Goal: Task Accomplishment & Management: Use online tool/utility

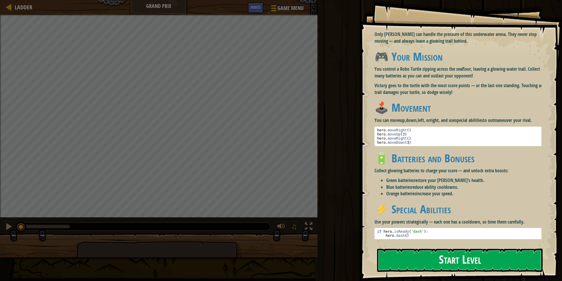
click at [462, 263] on button "Start Level" at bounding box center [460, 259] width 166 height 23
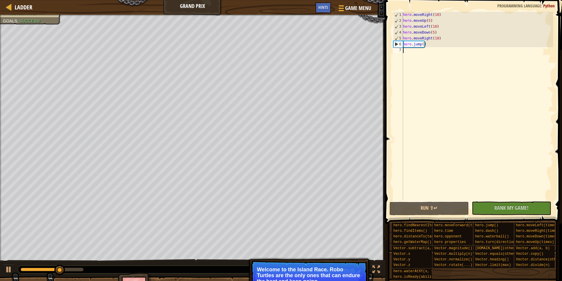
click at [405, 51] on div "hero . moveRight ( 10 ) hero . moveUp ( 5 ) hero . moveLeft ( 10 ) hero . moveD…" at bounding box center [477, 112] width 151 height 200
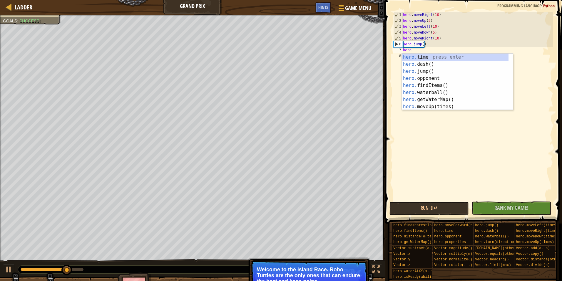
scroll to position [3, 1]
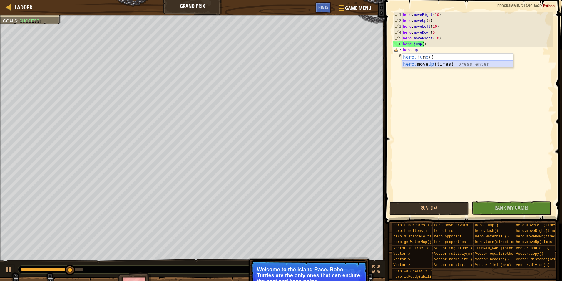
click at [416, 66] on div "hero. j u m p () press enter hero. move Up (times) press enter" at bounding box center [457, 68] width 111 height 28
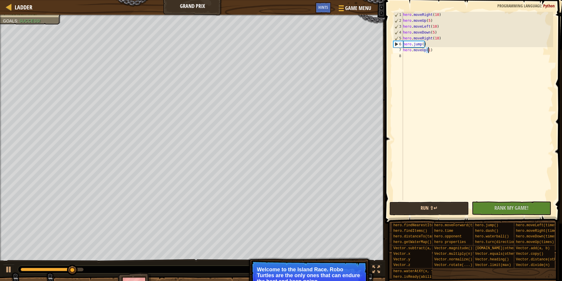
type textarea "hero.moveUp(1)"
click at [420, 210] on button "Run ⇧↵" at bounding box center [429, 208] width 79 height 14
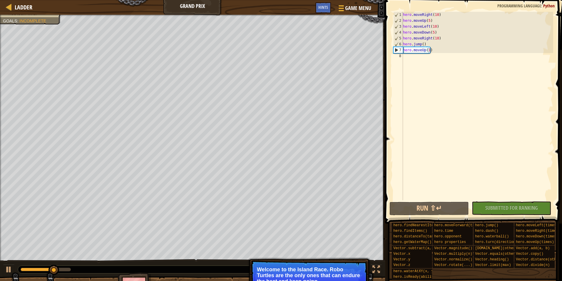
click at [433, 201] on span at bounding box center [474, 103] width 182 height 241
click at [431, 205] on button "Run ⇧↵" at bounding box center [429, 208] width 79 height 14
click at [416, 55] on div "hero . moveRight ( 10 ) hero . moveUp ( 5 ) hero . moveLeft ( 10 ) hero . moveD…" at bounding box center [477, 112] width 151 height 200
click at [418, 59] on div "hero . moveRight ( 10 ) hero . moveUp ( 5 ) hero . moveLeft ( 10 ) hero . moveD…" at bounding box center [477, 112] width 151 height 200
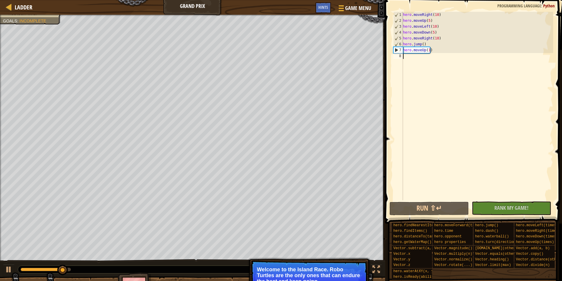
click at [416, 65] on div "hero . moveRight ( 10 ) hero . moveUp ( 5 ) hero . moveLeft ( 10 ) hero . moveD…" at bounding box center [477, 112] width 151 height 200
click at [419, 204] on button "Run ⇧↵" at bounding box center [429, 208] width 79 height 14
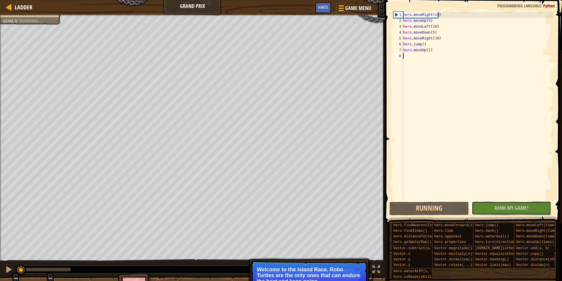
click at [502, 212] on button "No New Code to Rank Rank My Game! Submitting... Submitted for Ranking Failed to…" at bounding box center [511, 208] width 79 height 14
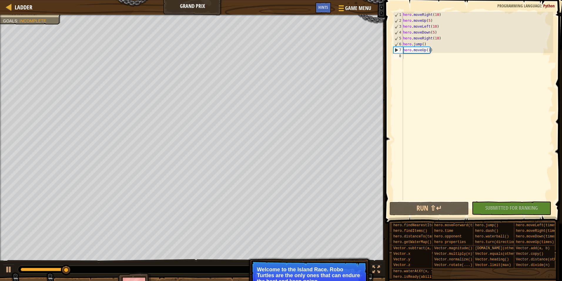
drag, startPoint x: 78, startPoint y: 264, endPoint x: 135, endPoint y: 281, distance: 60.0
click at [135, 0] on html "Ladder Grand Prix Game Menu Done Hints 1 הההההההההההההההההההההההההההההההההההההה…" at bounding box center [281, 0] width 562 height 0
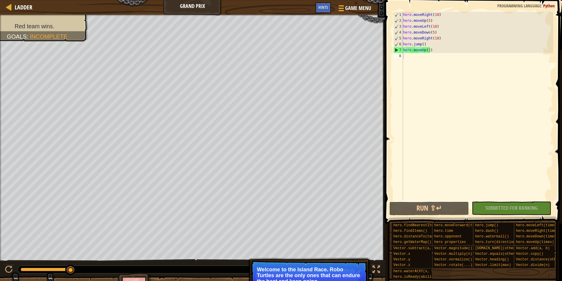
drag, startPoint x: 71, startPoint y: 269, endPoint x: 211, endPoint y: 267, distance: 140.8
click at [211, 267] on div at bounding box center [178, 269] width 320 height 8
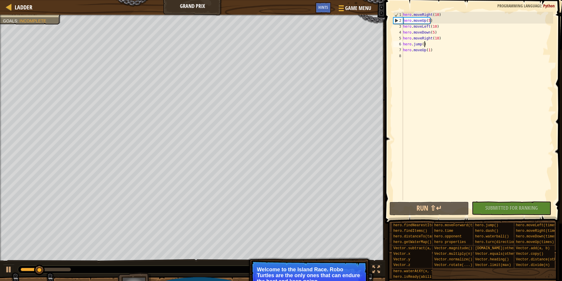
drag, startPoint x: 442, startPoint y: 47, endPoint x: 442, endPoint y: 59, distance: 12.4
click at [442, 57] on div "hero . moveRight ( 10 ) hero . moveUp ( 5 ) hero . moveLeft ( 10 ) hero . moveD…" at bounding box center [477, 112] width 151 height 200
type textarea "hero.moveUp(1)"
click at [430, 55] on div "hero . moveRight ( 10 ) hero . moveUp ( 5 ) hero . moveLeft ( 10 ) hero . moveD…" at bounding box center [477, 112] width 151 height 200
click at [412, 63] on div "hero . moveRight ( 10 ) hero . moveUp ( 5 ) hero . moveLeft ( 10 ) hero . moveD…" at bounding box center [477, 112] width 151 height 200
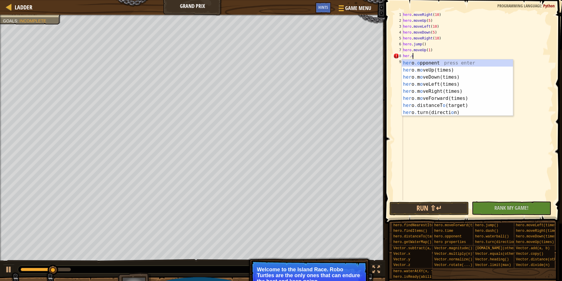
scroll to position [3, 0]
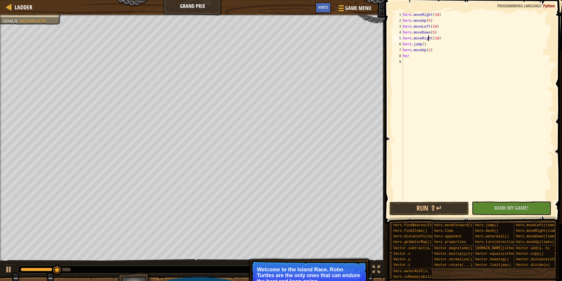
drag, startPoint x: 428, startPoint y: 39, endPoint x: 420, endPoint y: 44, distance: 8.5
click at [425, 39] on div "hero . moveRight ( 10 ) hero . moveUp ( 5 ) hero . moveLeft ( 10 ) hero . moveD…" at bounding box center [477, 112] width 151 height 200
click at [423, 47] on div "hero . moveRight ( 10 ) hero . moveUp ( 5 ) hero . moveLeft ( 10 ) hero . moveD…" at bounding box center [477, 112] width 151 height 200
type textarea "hero.jump()"
click at [414, 60] on div "hero . moveRight ( 10 ) hero . moveUp ( 5 ) hero . moveLeft ( 10 ) hero . moveD…" at bounding box center [477, 112] width 151 height 200
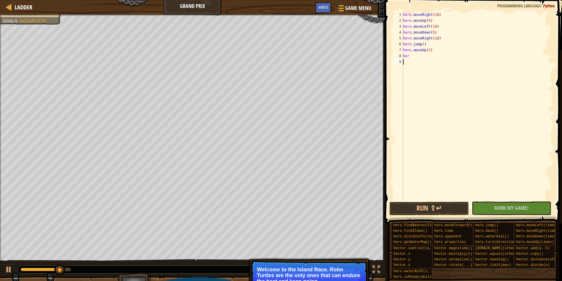
scroll to position [3, 0]
click at [413, 58] on div "hero . moveRight ( 10 ) hero . moveUp ( 5 ) hero . moveLeft ( 10 ) hero . moveD…" at bounding box center [477, 112] width 151 height 200
type textarea "hero"
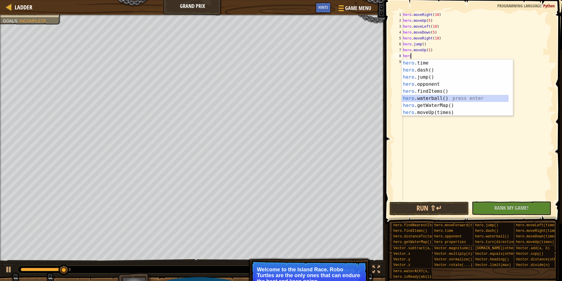
click at [436, 98] on div "hero .time press enter hero .dash() press enter hero .jump() press enter hero .…" at bounding box center [455, 94] width 107 height 71
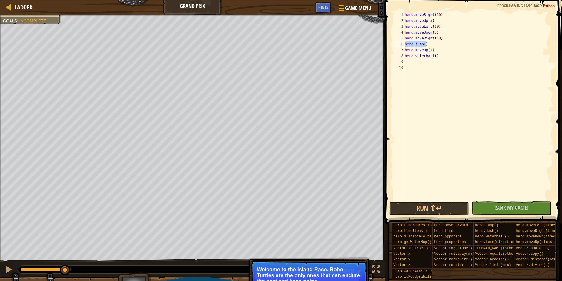
drag, startPoint x: 430, startPoint y: 45, endPoint x: 403, endPoint y: 45, distance: 27.1
click at [403, 45] on div "1 2 3 4 5 6 7 8 9 10 hero . moveRight ( 10 ) hero . moveUp ( 5 ) hero . moveLef…" at bounding box center [472, 106] width 161 height 188
type textarea "hero.jump()"
type textarea "hero.moveRight(10)"
click at [457, 208] on button "Run ⇧↵" at bounding box center [429, 208] width 79 height 14
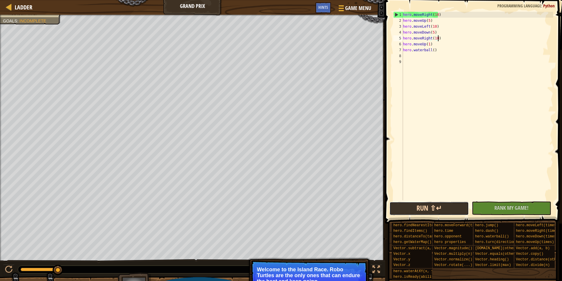
click at [428, 202] on button "Run ⇧↵" at bounding box center [429, 208] width 79 height 14
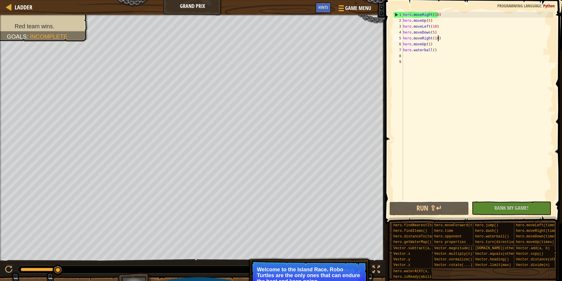
click at [466, 68] on div "hero . moveRight ( 10 ) hero . moveUp ( 5 ) hero . moveLeft ( 10 ) hero . moveD…" at bounding box center [477, 112] width 151 height 200
click at [426, 49] on div "hero . moveRight ( 10 ) hero . moveUp ( 5 ) hero . moveLeft ( 10 ) hero . moveD…" at bounding box center [477, 112] width 151 height 200
click at [428, 44] on div "hero . moveRight ( 10 ) hero . moveUp ( 5 ) hero . moveLeft ( 10 ) hero . moveD…" at bounding box center [477, 112] width 151 height 200
type textarea "hero.moveUp(1)"
click at [433, 45] on div "hero . moveRight ( 10 ) hero . moveUp ( 5 ) hero . moveLeft ( 10 ) hero . moveD…" at bounding box center [477, 112] width 151 height 200
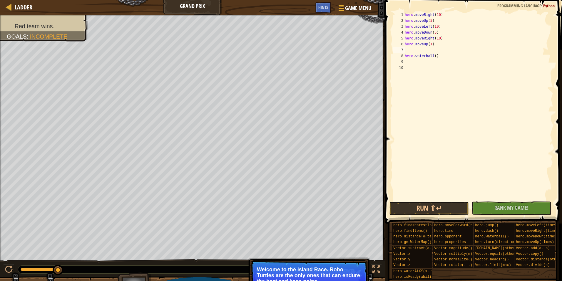
type textarea "r"
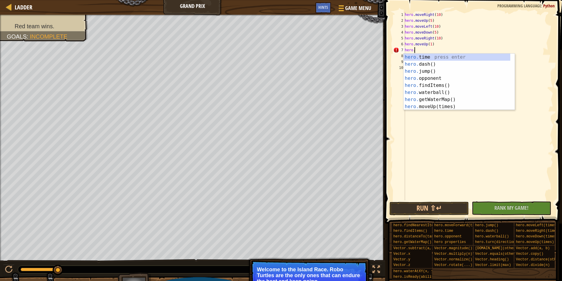
scroll to position [3, 1]
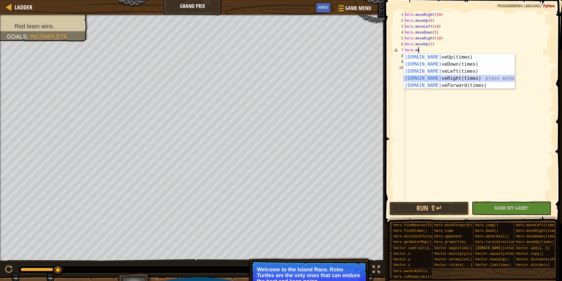
click at [421, 81] on div "[DOMAIN_NAME] veUp(times) press enter [DOMAIN_NAME] veDown(times) press enter […" at bounding box center [459, 78] width 111 height 49
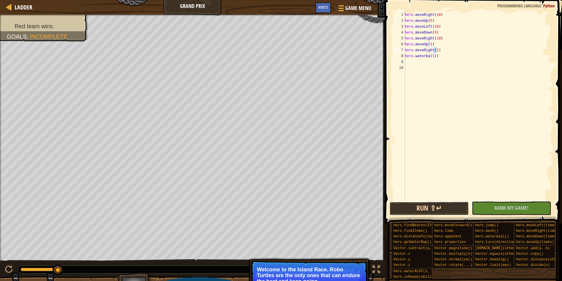
click at [439, 207] on button "Run ⇧↵" at bounding box center [429, 208] width 79 height 14
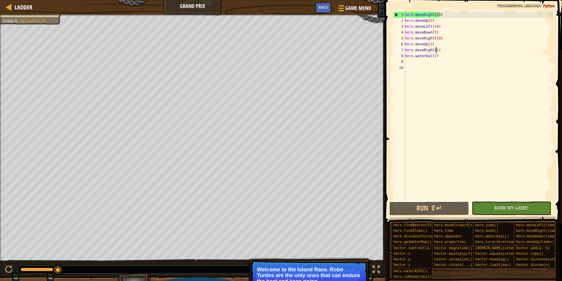
click at [448, 46] on div "hero . moveRight ( 10 ) hero . moveUp ( 5 ) hero . moveLeft ( 10 ) hero . moveD…" at bounding box center [479, 112] width 150 height 200
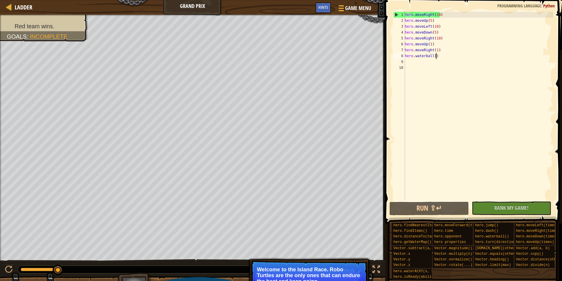
click at [443, 55] on div "hero . moveRight ( 10 ) hero . moveUp ( 5 ) hero . moveLeft ( 10 ) hero . moveD…" at bounding box center [479, 112] width 150 height 200
click at [443, 53] on div "hero . moveRight ( 10 ) hero . moveUp ( 5 ) hero . moveLeft ( 10 ) hero . moveD…" at bounding box center [479, 112] width 150 height 200
type textarea "hero.moveRight(1)"
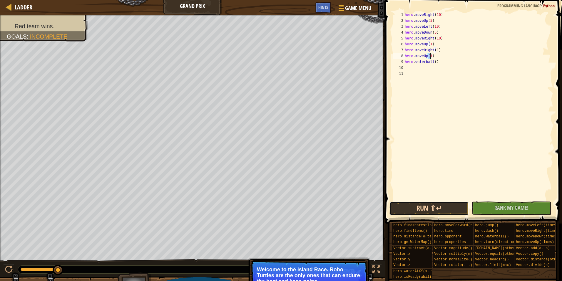
click at [440, 209] on button "Run ⇧↵" at bounding box center [429, 208] width 79 height 14
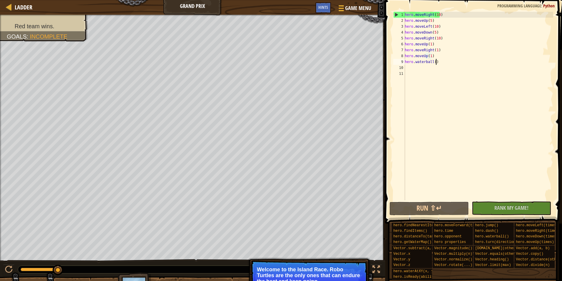
drag, startPoint x: 444, startPoint y: 61, endPoint x: 441, endPoint y: 61, distance: 3.2
click at [444, 61] on div "hero . moveRight ( 10 ) hero . moveUp ( 5 ) hero . moveLeft ( 10 ) hero . moveD…" at bounding box center [479, 112] width 150 height 200
type textarea "hero.waterball()"
drag, startPoint x: 435, startPoint y: 63, endPoint x: 406, endPoint y: 63, distance: 29.7
click at [406, 63] on div "hero . moveRight ( 10 ) hero . moveUp ( 5 ) hero . moveLeft ( 10 ) hero . moveD…" at bounding box center [479, 112] width 150 height 200
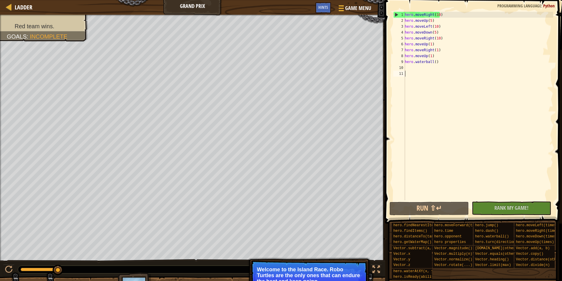
click at [432, 92] on div "hero . moveRight ( 10 ) hero . moveUp ( 5 ) hero . moveLeft ( 10 ) hero . moveD…" at bounding box center [479, 112] width 150 height 200
click at [416, 71] on div "hero . moveRight ( 10 ) hero . moveUp ( 5 ) hero . moveLeft ( 10 ) hero . moveD…" at bounding box center [479, 112] width 150 height 200
click at [418, 71] on div "hero . moveRight ( 10 ) hero . moveUp ( 5 ) hero . moveLeft ( 10 ) hero . moveD…" at bounding box center [479, 112] width 150 height 200
click at [417, 67] on div "hero . moveRight ( 10 ) hero . moveUp ( 5 ) hero . moveLeft ( 10 ) hero . moveD…" at bounding box center [479, 112] width 150 height 200
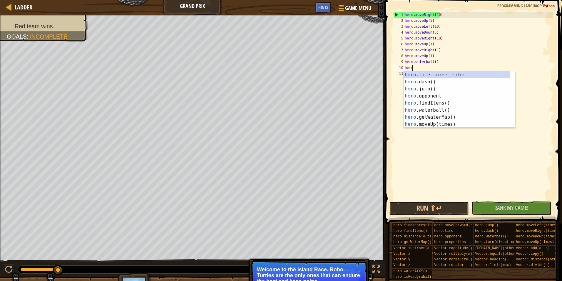
scroll to position [3, 0]
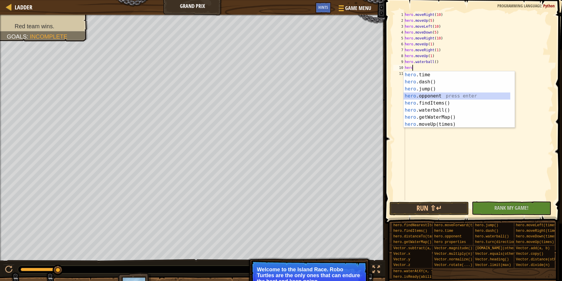
click at [425, 97] on div "hero .time press enter hero .dash() press enter hero .jump() press enter hero .…" at bounding box center [457, 106] width 107 height 71
type textarea "hero.opponent"
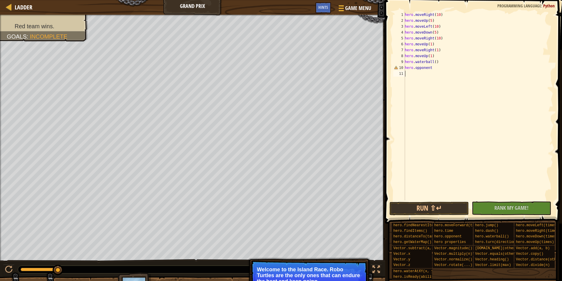
click at [418, 76] on div "hero . moveRight ( 10 ) hero . moveUp ( 5 ) hero . moveLeft ( 10 ) hero . moveD…" at bounding box center [479, 112] width 150 height 200
click at [423, 69] on div "hero . moveRight ( 10 ) hero . moveUp ( 5 ) hero . moveLeft ( 10 ) hero . moveD…" at bounding box center [479, 112] width 150 height 200
click at [432, 69] on div "hero . moveRight ( 10 ) hero . moveUp ( 5 ) hero . moveLeft ( 10 ) hero . moveD…" at bounding box center [479, 112] width 150 height 200
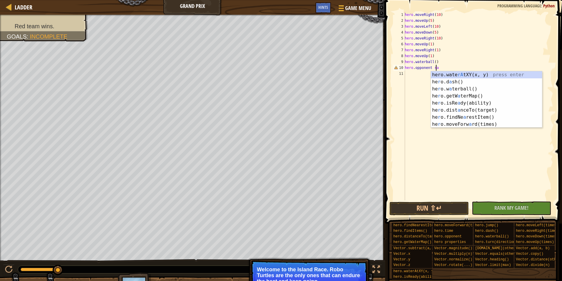
scroll to position [3, 2]
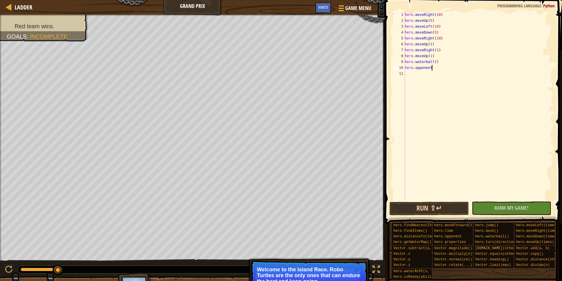
type textarea "hero.opponent"
click at [449, 111] on div "hero . moveRight ( 10 ) hero . moveUp ( 5 ) hero . moveLeft ( 10 ) hero . moveD…" at bounding box center [479, 112] width 150 height 200
click at [424, 69] on div "hero . moveRight ( 10 ) hero . moveUp ( 5 ) hero . moveLeft ( 10 ) hero . moveD…" at bounding box center [479, 112] width 150 height 200
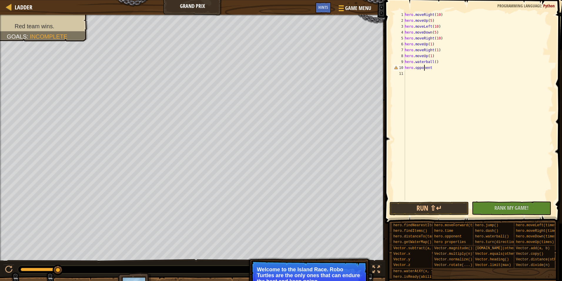
click at [446, 69] on div "hero . moveRight ( 10 ) hero . moveUp ( 5 ) hero . moveLeft ( 10 ) hero . moveD…" at bounding box center [479, 112] width 150 height 200
click at [395, 69] on div "10" at bounding box center [399, 68] width 12 height 6
click at [438, 69] on div "hero . moveRight ( 10 ) hero . moveUp ( 5 ) hero . moveLeft ( 10 ) hero . moveD…" at bounding box center [479, 112] width 150 height 200
type textarea "hero.opponent()"
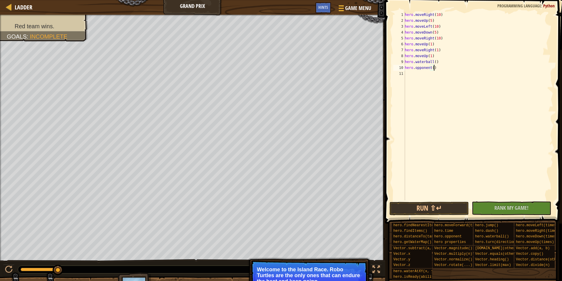
click at [422, 77] on div "hero . moveRight ( 10 ) hero . moveUp ( 5 ) hero . moveLeft ( 10 ) hero . moveD…" at bounding box center [479, 112] width 150 height 200
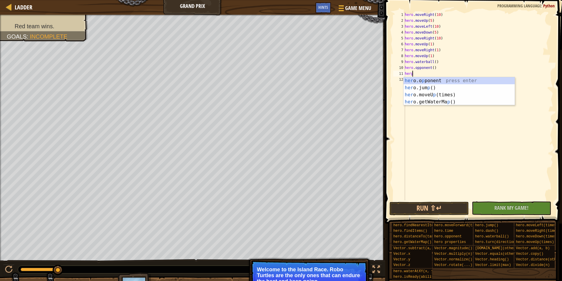
scroll to position [3, 0]
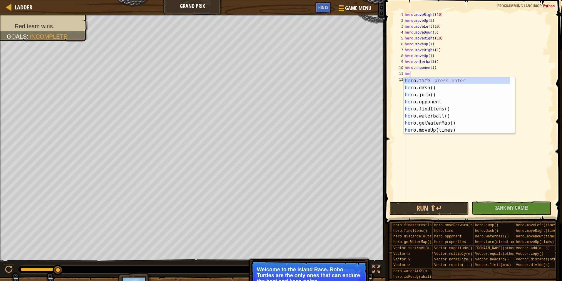
type textarea "hero"
click at [429, 108] on div "hero .time press enter hero .dash() press enter hero .jump() press enter hero .…" at bounding box center [457, 112] width 107 height 71
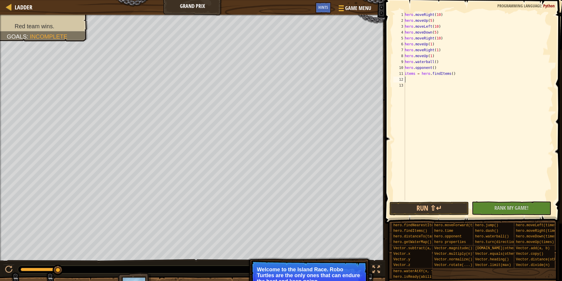
scroll to position [3, 0]
click at [451, 209] on button "Run ⇧↵" at bounding box center [429, 208] width 79 height 14
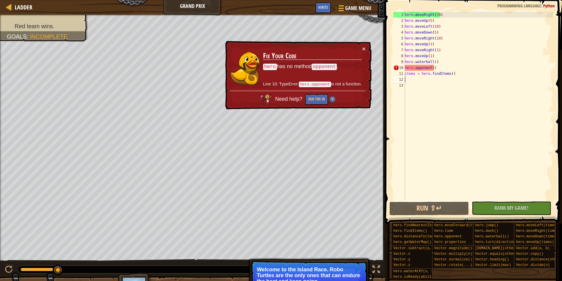
click at [430, 86] on div "hero . moveRight ( 10 ) hero . moveUp ( 5 ) hero . moveLeft ( 10 ) hero . moveD…" at bounding box center [479, 112] width 150 height 200
click at [429, 84] on div "hero . moveRight ( 10 ) hero . moveUp ( 5 ) hero . moveLeft ( 10 ) hero . moveD…" at bounding box center [479, 112] width 150 height 200
click at [429, 82] on div "hero . moveRight ( 10 ) hero . moveUp ( 5 ) hero . moveLeft ( 10 ) hero . moveD…" at bounding box center [479, 112] width 150 height 200
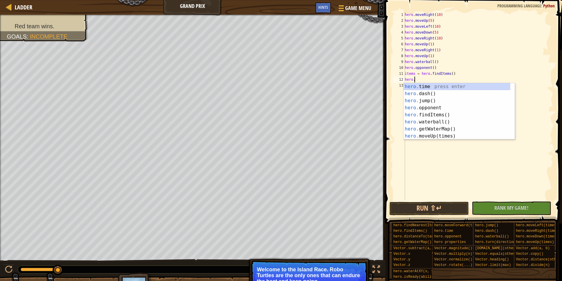
scroll to position [3, 1]
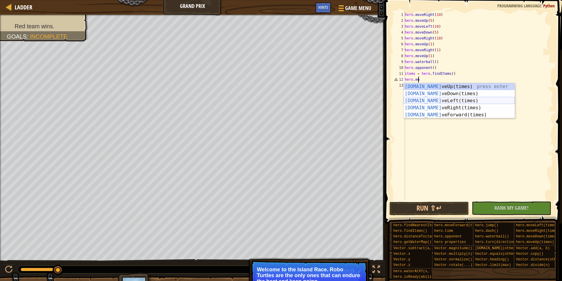
click at [433, 100] on div "[DOMAIN_NAME] veUp(times) press enter [DOMAIN_NAME] veDown(times) press enter […" at bounding box center [459, 107] width 111 height 49
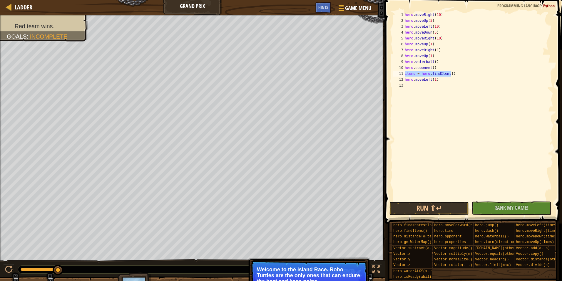
drag, startPoint x: 453, startPoint y: 75, endPoint x: 405, endPoint y: 72, distance: 48.0
click at [405, 72] on div "hero . moveRight ( 10 ) hero . moveUp ( 5 ) hero . moveLeft ( 10 ) hero . moveD…" at bounding box center [479, 112] width 150 height 200
type textarea "items = hero.findItems()"
click at [457, 208] on button "Run ⇧↵" at bounding box center [429, 208] width 79 height 14
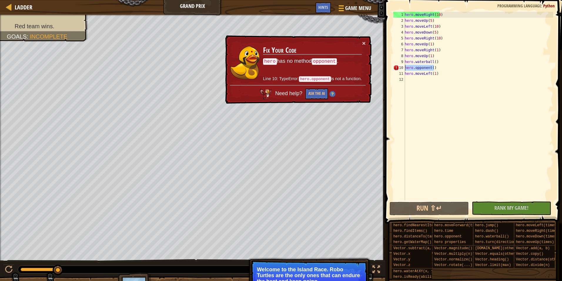
drag, startPoint x: 436, startPoint y: 66, endPoint x: 406, endPoint y: 68, distance: 30.6
click at [406, 68] on div "hero . moveRight ( 10 ) hero . moveUp ( 5 ) hero . moveLeft ( 10 ) hero . moveD…" at bounding box center [479, 112] width 150 height 200
click at [432, 61] on div "hero . moveRight ( 10 ) hero . moveUp ( 5 ) hero . moveLeft ( 10 ) hero . moveD…" at bounding box center [479, 112] width 150 height 200
type textarea "hero.waterbal()"
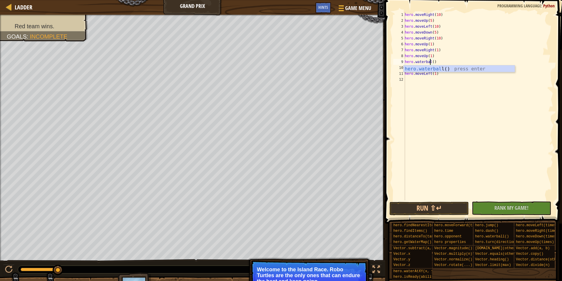
click at [451, 88] on div "hero . moveRight ( 10 ) hero . moveUp ( 5 ) hero . moveLeft ( 10 ) hero . moveD…" at bounding box center [479, 112] width 150 height 200
click at [428, 77] on div "hero . moveRight ( 10 ) hero . moveUp ( 5 ) hero . moveLeft ( 10 ) hero . moveD…" at bounding box center [479, 112] width 150 height 200
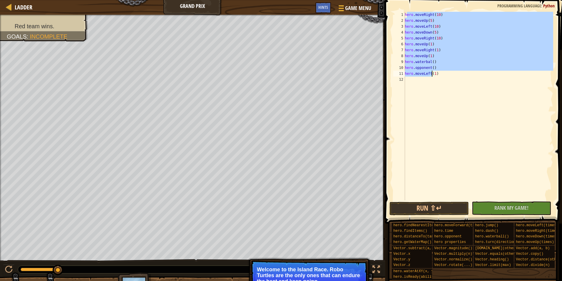
drag, startPoint x: 406, startPoint y: 15, endPoint x: 432, endPoint y: 76, distance: 65.8
click at [432, 76] on div "hero . moveRight ( 10 ) hero . moveUp ( 5 ) hero . moveLeft ( 10 ) hero . moveD…" at bounding box center [479, 112] width 150 height 200
type textarea "hero.opponent() hero.moveLeft(1)"
click at [442, 83] on div "hero . moveRight ( 10 ) hero . moveUp ( 5 ) hero . moveLeft ( 10 ) hero . moveD…" at bounding box center [479, 112] width 150 height 200
drag, startPoint x: 439, startPoint y: 73, endPoint x: 401, endPoint y: 14, distance: 69.9
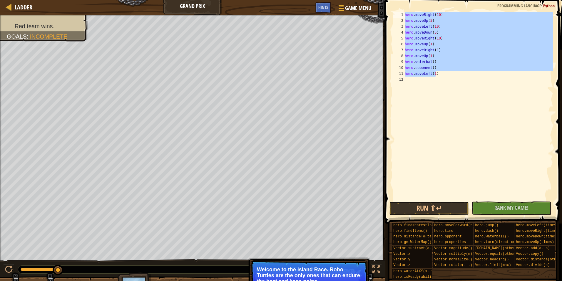
click at [401, 14] on div "1 2 3 4 5 6 7 8 9 10 11 12 hero . moveRight ( 10 ) hero . moveUp ( 5 ) hero . m…" at bounding box center [472, 106] width 161 height 188
type textarea "hero.moveRight(10) hero.moveUp(5)"
click at [419, 81] on div "hero . moveRight ( 10 ) hero . moveUp ( 5 ) hero . moveLeft ( 10 ) hero . moveD…" at bounding box center [479, 112] width 150 height 200
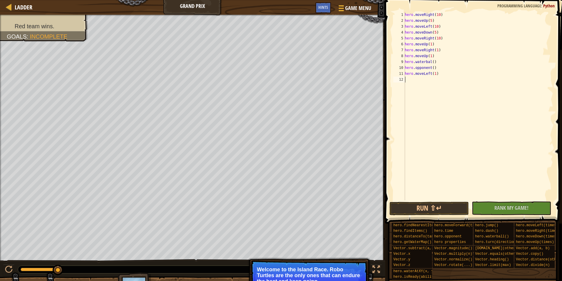
paste textarea "hero.moveLeft(1)"
type textarea "hero.moveLeft(1)"
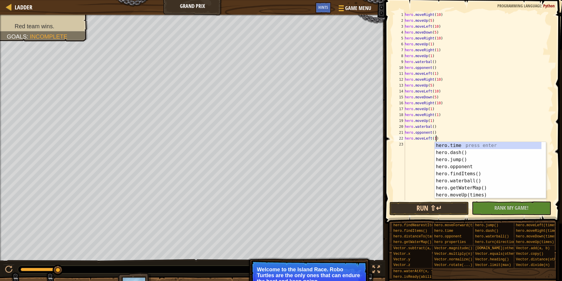
drag, startPoint x: 396, startPoint y: 190, endPoint x: 412, endPoint y: 203, distance: 20.4
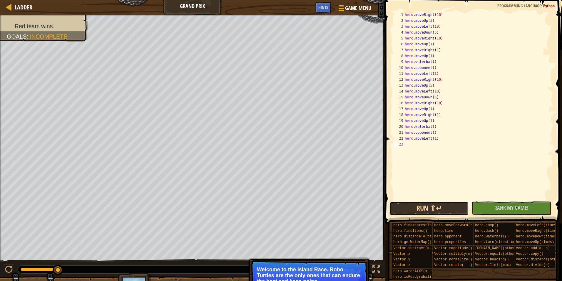
click at [412, 205] on button "Run ⇧↵" at bounding box center [429, 208] width 79 height 14
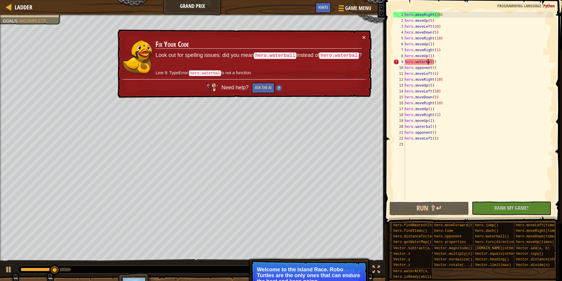
click at [429, 62] on div "hero . moveRight ( 10 ) hero . moveUp ( 5 ) hero . moveLeft ( 10 ) hero . moveD…" at bounding box center [479, 112] width 150 height 200
click at [430, 62] on div "hero . moveRight ( 10 ) hero . moveUp ( 5 ) hero . moveLeft ( 10 ) hero . moveD…" at bounding box center [479, 112] width 150 height 200
type textarea "hero.waterball()"
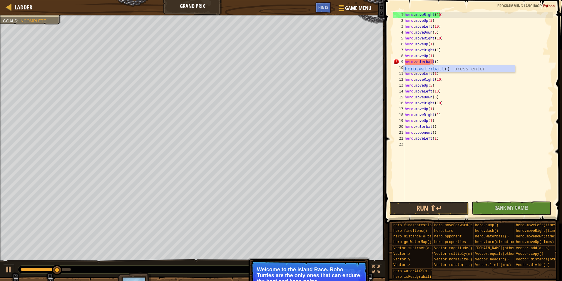
scroll to position [3, 2]
click at [462, 156] on div "hero . moveRight ( 10 ) hero . moveUp ( 5 ) hero . moveLeft ( 10 ) hero . moveD…" at bounding box center [479, 112] width 150 height 200
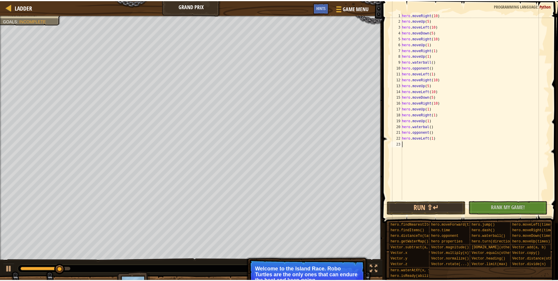
scroll to position [3, 0]
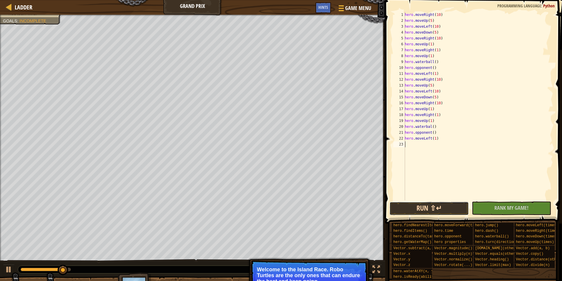
click at [435, 205] on button "Run ⇧↵" at bounding box center [429, 208] width 79 height 14
click at [435, 205] on button "Running" at bounding box center [429, 208] width 79 height 14
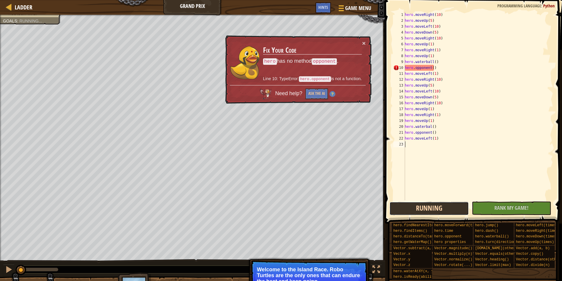
click at [435, 205] on button "Running" at bounding box center [429, 208] width 79 height 14
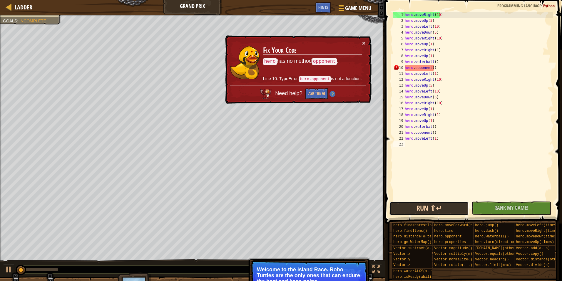
click at [436, 204] on button "Run ⇧↵" at bounding box center [429, 208] width 79 height 14
drag, startPoint x: 436, startPoint y: 66, endPoint x: 403, endPoint y: 66, distance: 33.2
click at [403, 66] on div "1 2 3 4 5 6 7 8 9 10 11 12 13 14 15 16 17 18 19 20 21 22 23 hero . moveRight ( …" at bounding box center [472, 106] width 161 height 188
type textarea "hero.opponent()"
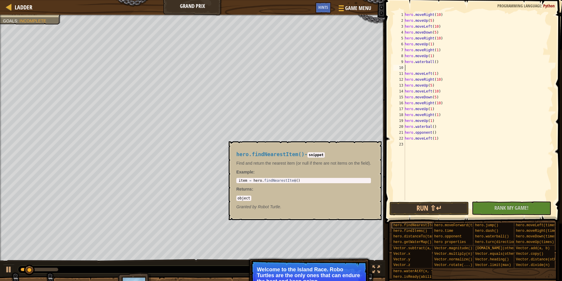
type textarea "hero.waterball()"
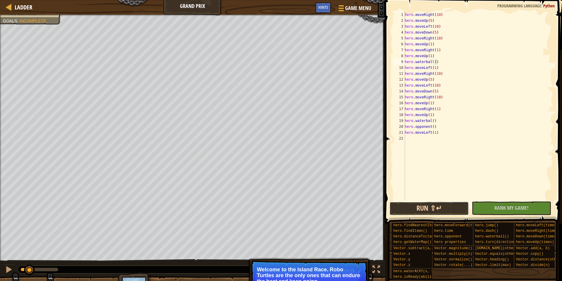
click at [415, 203] on button "Run ⇧↵" at bounding box center [429, 208] width 79 height 14
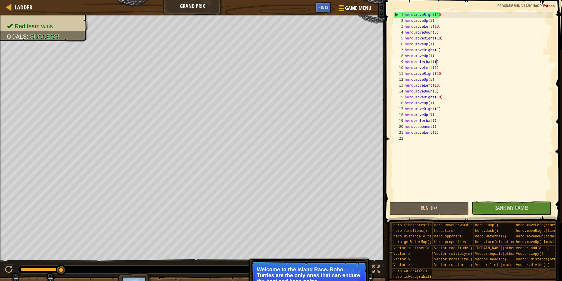
drag, startPoint x: 37, startPoint y: 269, endPoint x: 87, endPoint y: 271, distance: 49.7
click at [87, 271] on div at bounding box center [178, 269] width 320 height 8
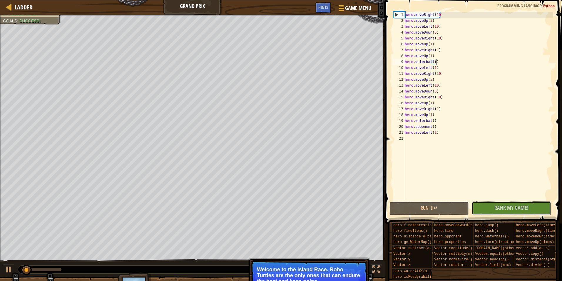
click at [525, 207] on span "Rank My Game!" at bounding box center [512, 207] width 34 height 7
click at [376, 270] on div at bounding box center [377, 269] width 8 height 8
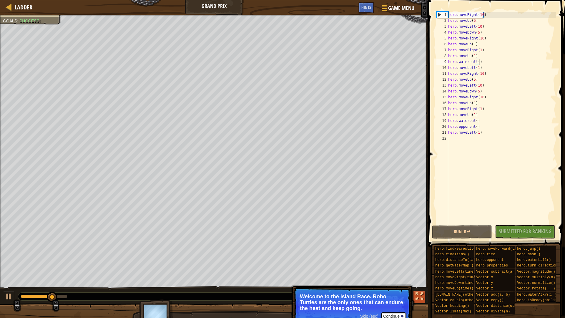
click at [420, 280] on div at bounding box center [419, 296] width 8 height 8
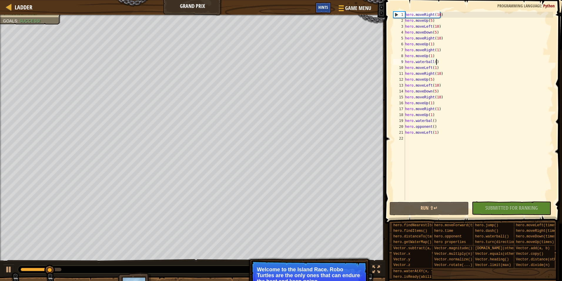
click at [324, 11] on div "Hints" at bounding box center [323, 7] width 16 height 11
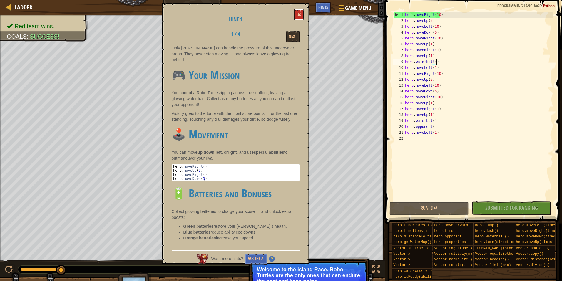
click at [303, 12] on button at bounding box center [299, 14] width 10 height 11
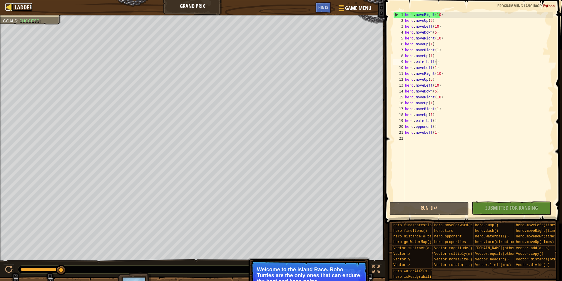
click at [9, 6] on div at bounding box center [8, 6] width 7 height 7
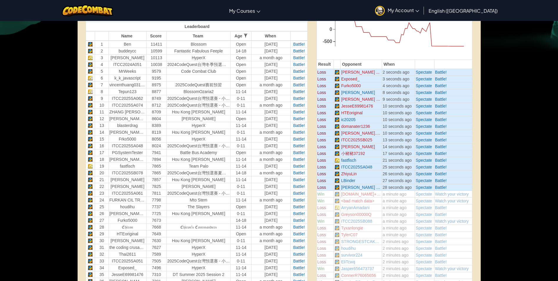
scroll to position [118, 0]
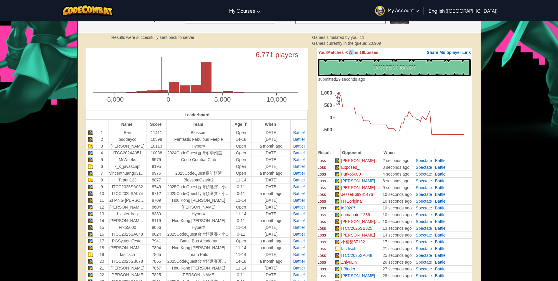
drag, startPoint x: 358, startPoint y: 51, endPoint x: 351, endPoint y: 51, distance: 7.1
click at [351, 51] on span "Wins," at bounding box center [353, 52] width 11 height 5
click at [354, 53] on span "Wins," at bounding box center [353, 52] width 11 height 5
drag, startPoint x: 378, startPoint y: 53, endPoint x: 352, endPoint y: 53, distance: 25.6
click at [352, 53] on th "Your Matches - 0 Wins, 18 Losses Share Multiplayer Link" at bounding box center [394, 52] width 156 height 9
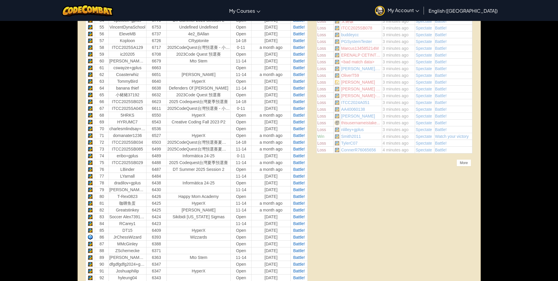
scroll to position [823, 0]
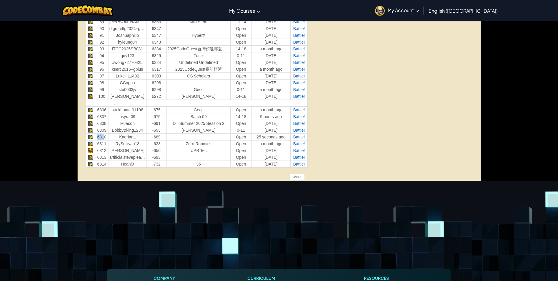
drag, startPoint x: 96, startPoint y: 136, endPoint x: 104, endPoint y: 136, distance: 8.2
click at [104, 136] on td "6310" at bounding box center [102, 136] width 14 height 7
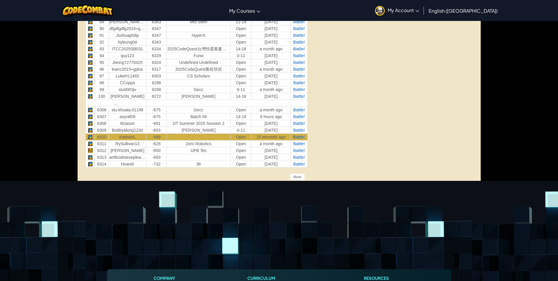
click at [123, 149] on td "[PERSON_NAME]" at bounding box center [127, 150] width 38 height 7
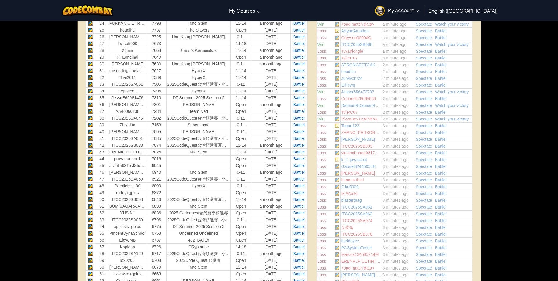
scroll to position [591, 0]
